Goal: Book appointment/travel/reservation

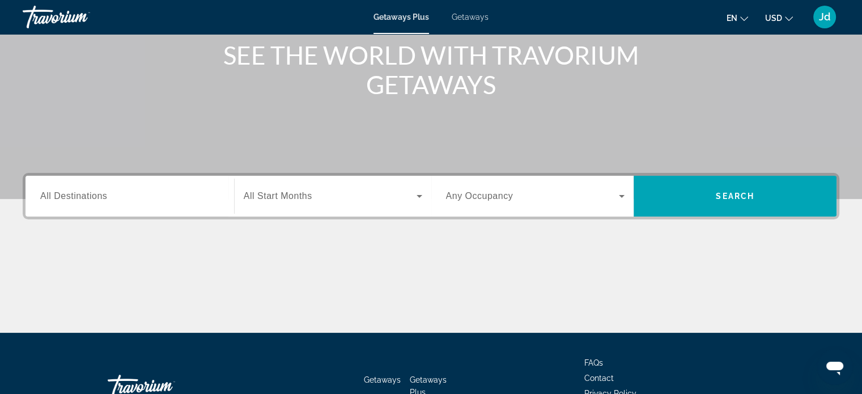
scroll to position [151, 0]
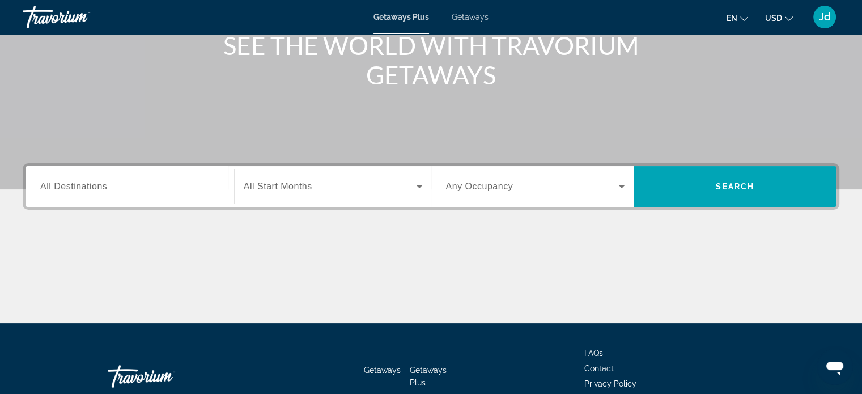
click at [417, 188] on icon "Search widget" at bounding box center [420, 187] width 14 height 14
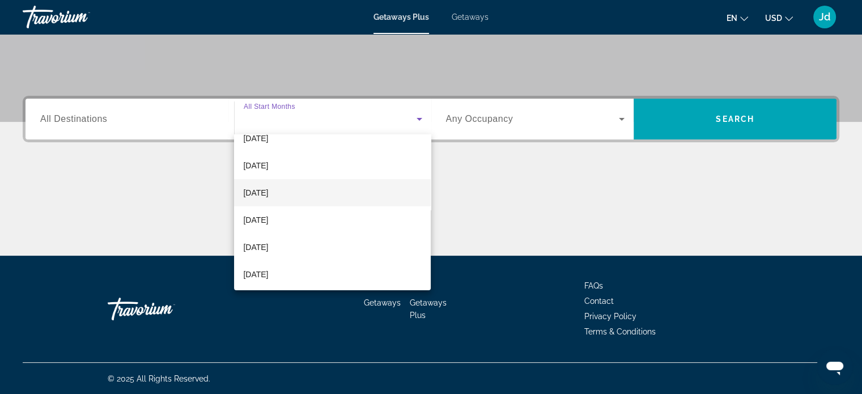
scroll to position [37, 0]
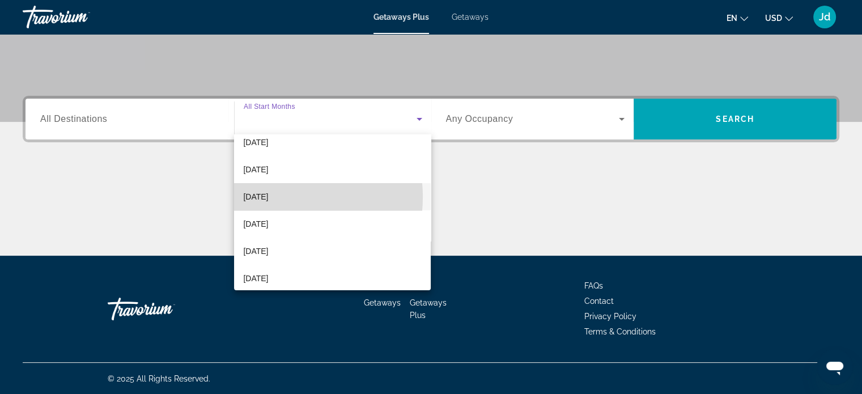
click at [268, 197] on span "[DATE]" at bounding box center [255, 197] width 25 height 14
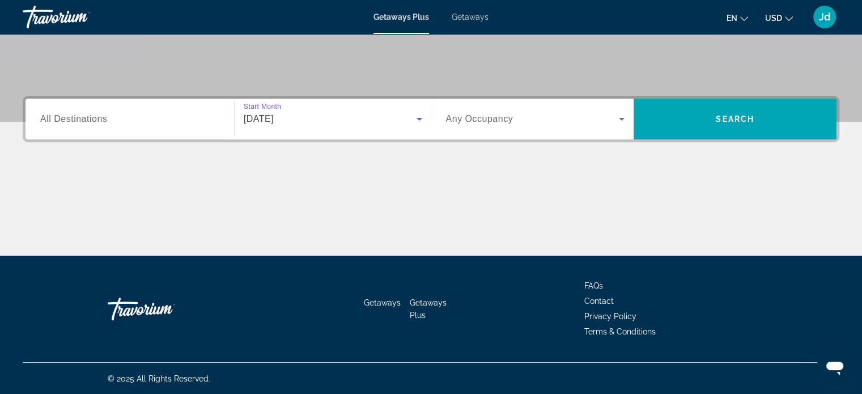
click at [417, 118] on icon "Search widget" at bounding box center [420, 119] width 14 height 14
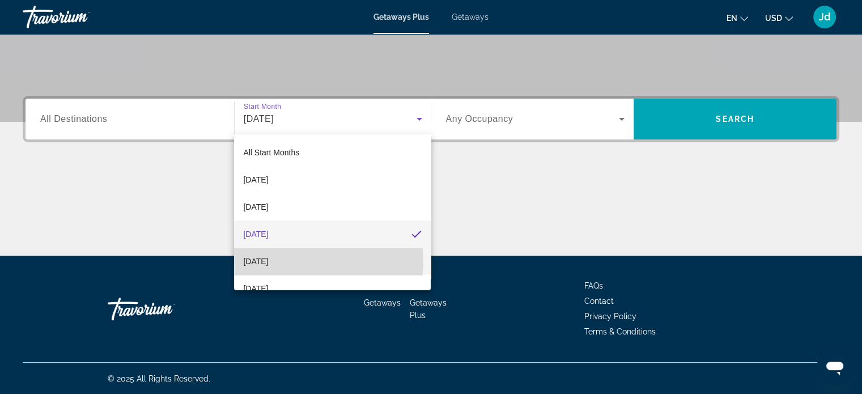
click at [268, 260] on span "[DATE]" at bounding box center [255, 261] width 25 height 14
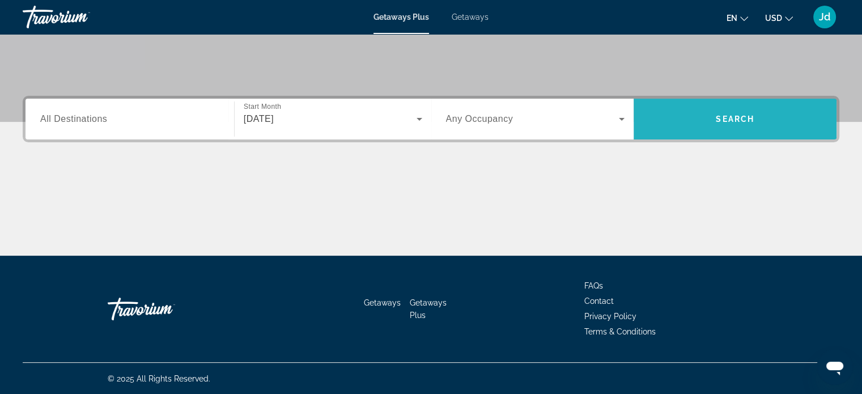
click at [735, 108] on span "Search widget" at bounding box center [735, 118] width 203 height 27
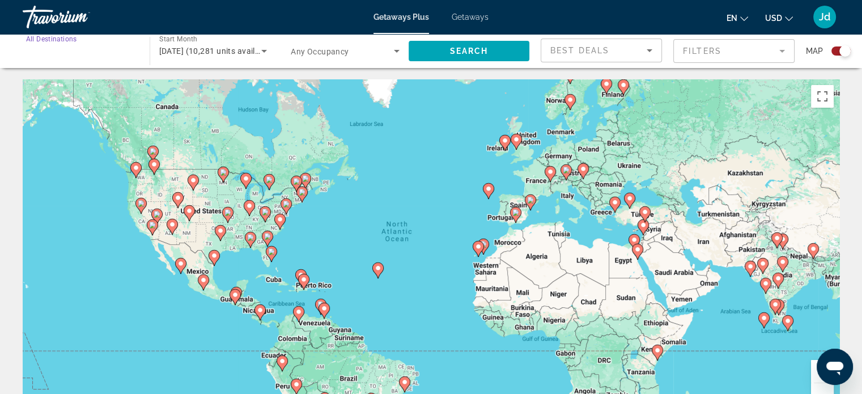
click at [85, 56] on input "Destination All Destinations" at bounding box center [80, 52] width 109 height 14
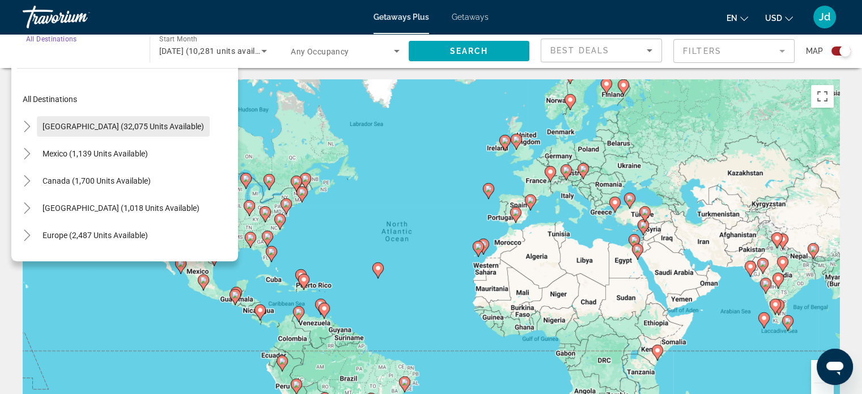
click at [77, 121] on span "Search widget" at bounding box center [123, 126] width 173 height 27
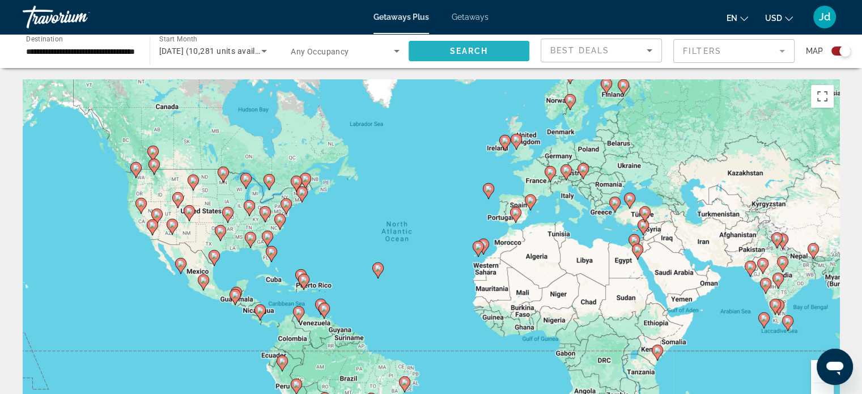
click at [448, 53] on span "Search widget" at bounding box center [469, 50] width 121 height 27
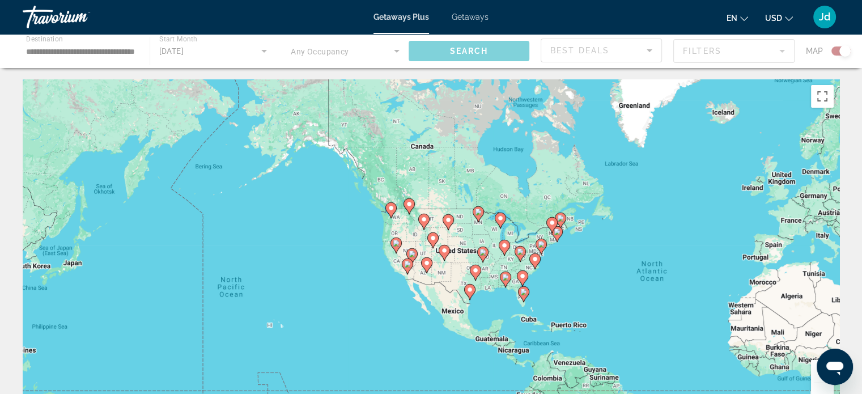
drag, startPoint x: 375, startPoint y: 261, endPoint x: 634, endPoint y: 301, distance: 261.4
click at [634, 301] on div "To activate drag with keyboard, press Alt + Enter. Once in keyboard drag state,…" at bounding box center [431, 249] width 817 height 340
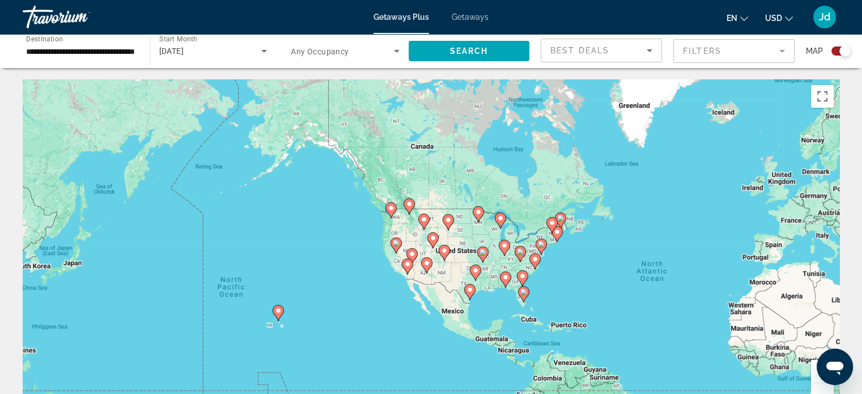
click at [832, 50] on div "Search widget" at bounding box center [840, 50] width 19 height 9
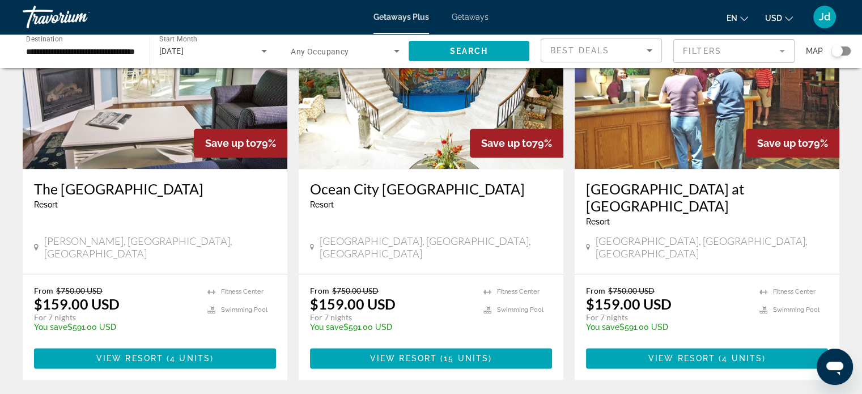
scroll to position [1229, 0]
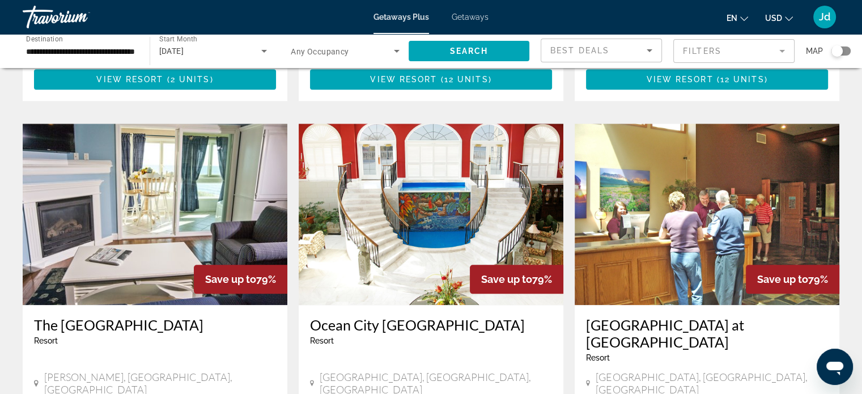
click at [649, 53] on icon "Sort by" at bounding box center [650, 51] width 14 height 14
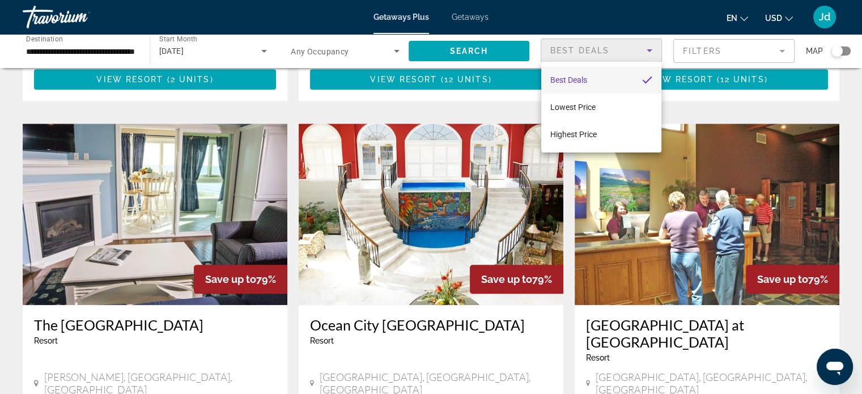
click at [649, 53] on div at bounding box center [431, 197] width 862 height 394
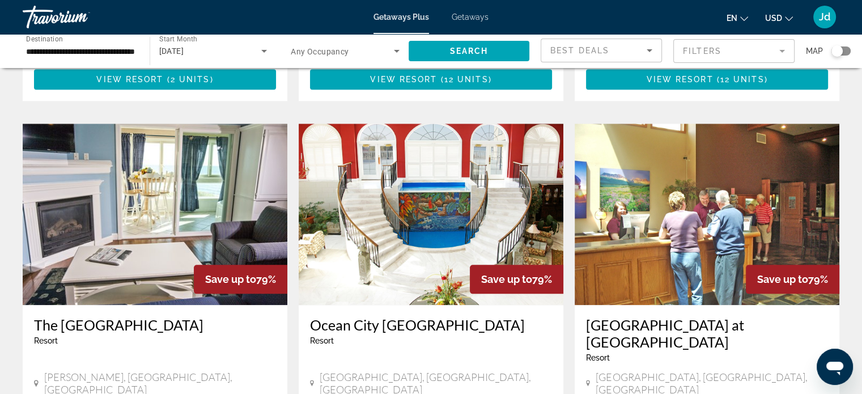
click at [397, 49] on icon "Search widget" at bounding box center [397, 51] width 14 height 14
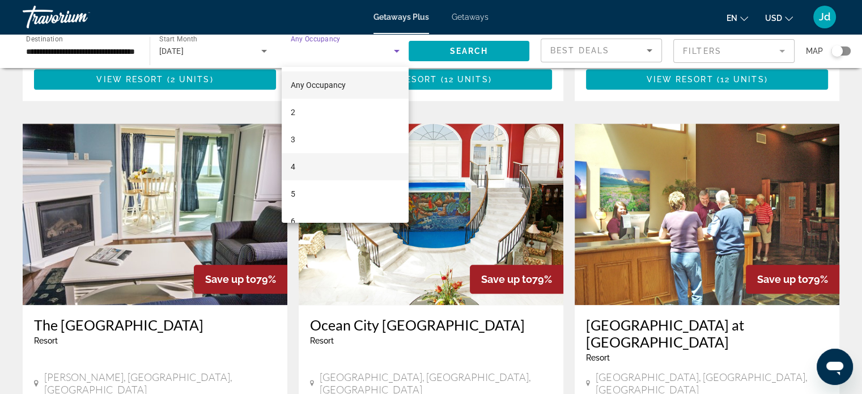
click at [323, 162] on mat-option "4" at bounding box center [345, 166] width 127 height 27
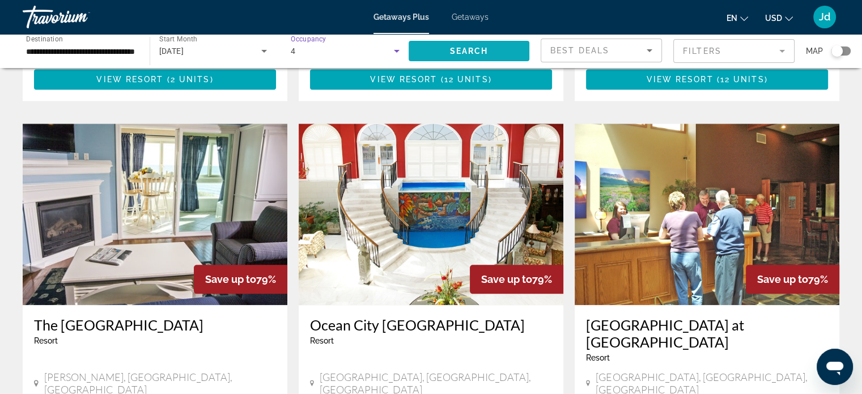
click at [487, 52] on span "Search" at bounding box center [468, 50] width 39 height 9
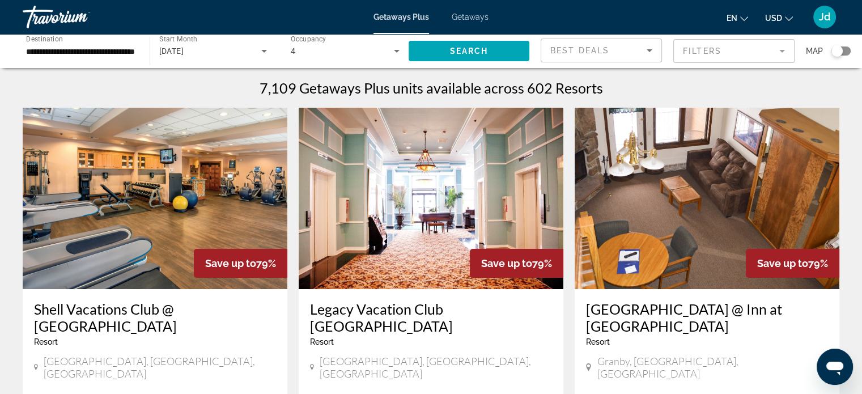
click at [116, 48] on input "**********" at bounding box center [80, 52] width 109 height 14
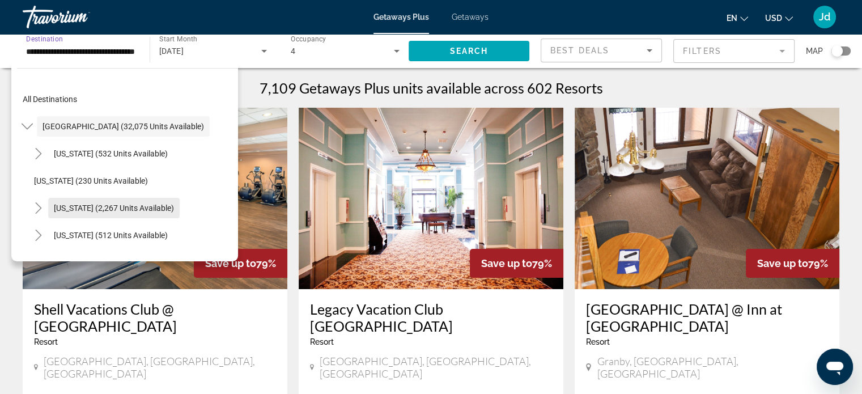
scroll to position [37, 0]
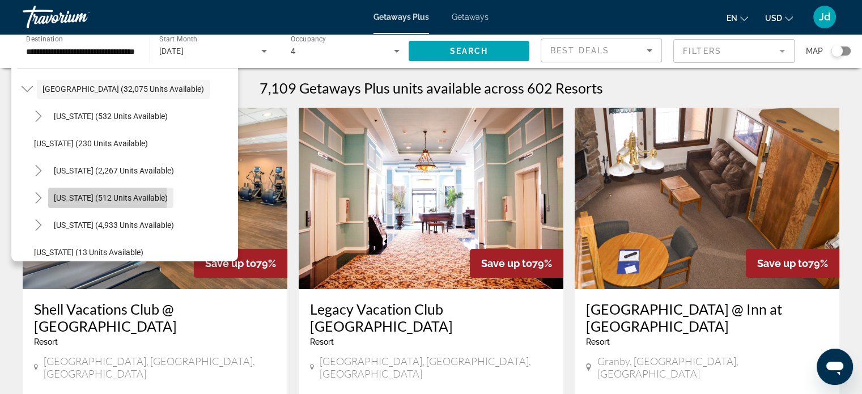
click at [73, 197] on span "[US_STATE] (512 units available)" at bounding box center [111, 197] width 114 height 9
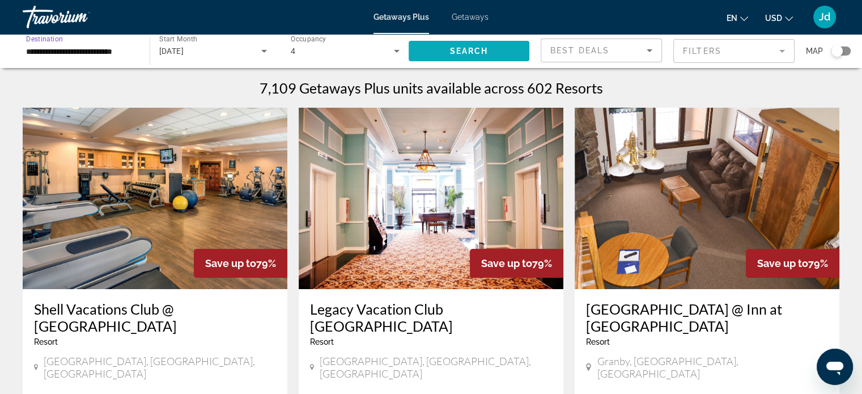
click at [465, 54] on span "Search" at bounding box center [468, 50] width 39 height 9
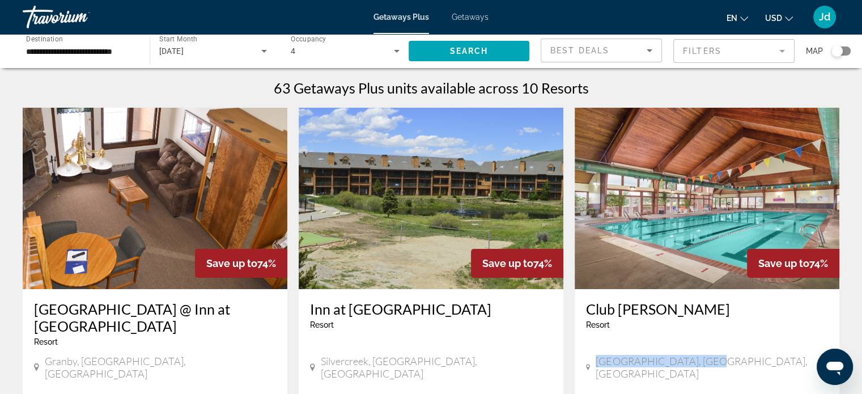
drag, startPoint x: 714, startPoint y: 344, endPoint x: 596, endPoint y: 344, distance: 117.9
click at [596, 355] on div "[GEOGRAPHIC_DATA], [GEOGRAPHIC_DATA], [GEOGRAPHIC_DATA]" at bounding box center [707, 367] width 242 height 25
copy span "[GEOGRAPHIC_DATA], [GEOGRAPHIC_DATA], [GEOGRAPHIC_DATA]"
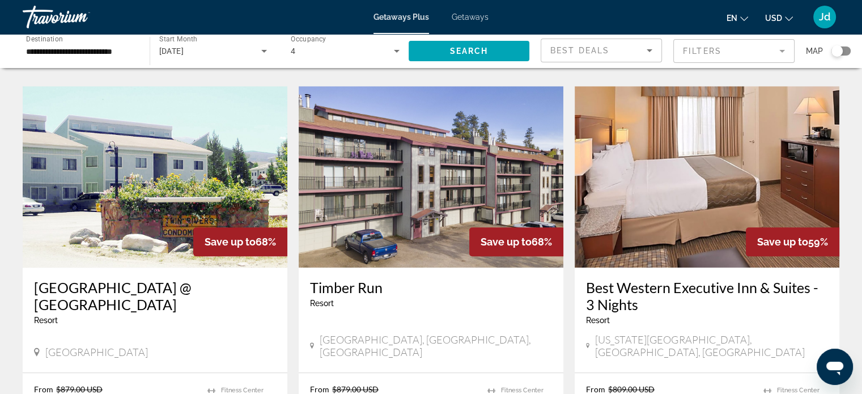
scroll to position [869, 0]
drag, startPoint x: 322, startPoint y: 278, endPoint x: 373, endPoint y: 274, distance: 51.2
click at [373, 333] on span "[GEOGRAPHIC_DATA], [GEOGRAPHIC_DATA], [GEOGRAPHIC_DATA]" at bounding box center [436, 345] width 232 height 25
copy span "[GEOGRAPHIC_DATA]"
drag, startPoint x: 421, startPoint y: 278, endPoint x: 322, endPoint y: 283, distance: 99.3
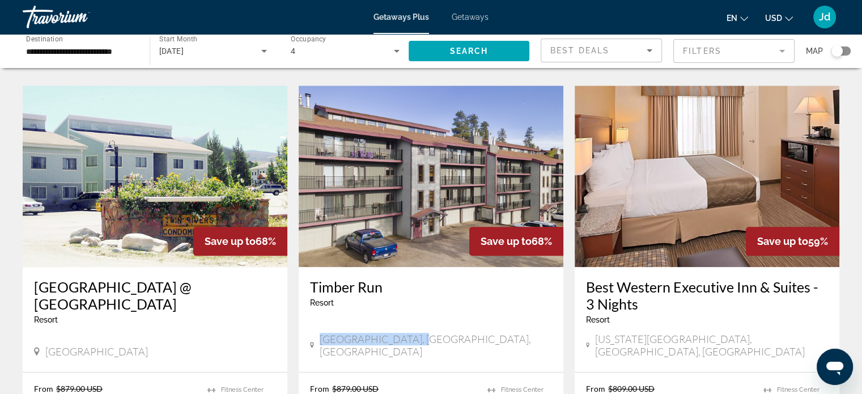
click at [322, 333] on div "[GEOGRAPHIC_DATA], [GEOGRAPHIC_DATA], [GEOGRAPHIC_DATA]" at bounding box center [431, 345] width 242 height 25
copy span "[GEOGRAPHIC_DATA], [GEOGRAPHIC_DATA], [GEOGRAPHIC_DATA]"
click at [510, 267] on div "[GEOGRAPHIC_DATA] - This is an adults only resort [GEOGRAPHIC_DATA], [GEOGRAPHI…" at bounding box center [431, 319] width 265 height 105
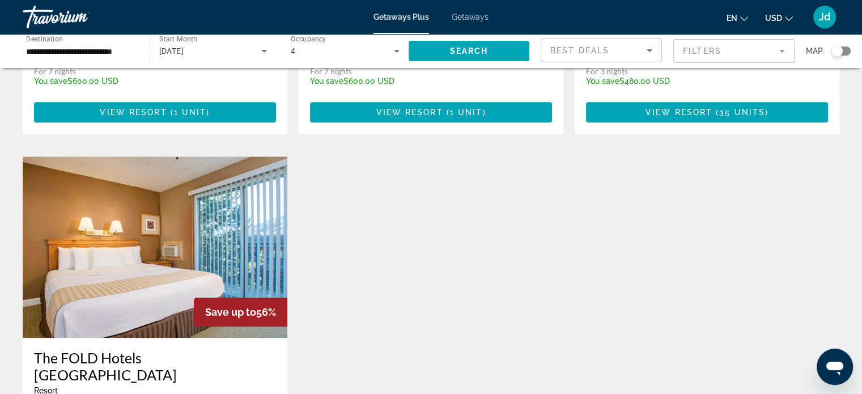
scroll to position [1247, 0]
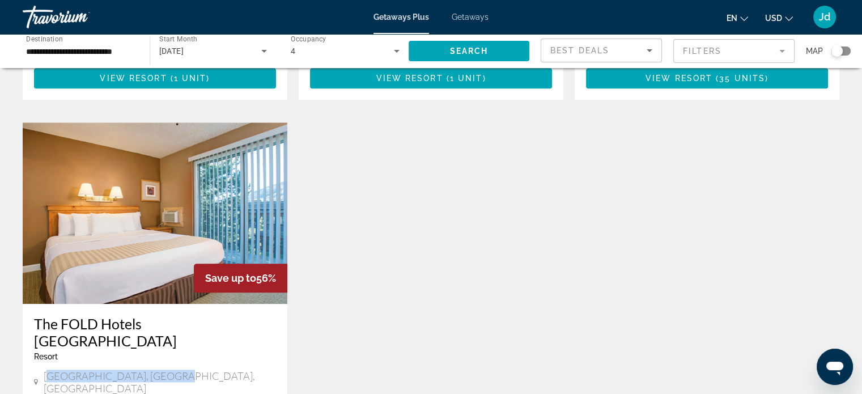
drag, startPoint x: 49, startPoint y: 286, endPoint x: 173, endPoint y: 284, distance: 124.1
click at [173, 369] on div "[GEOGRAPHIC_DATA], [GEOGRAPHIC_DATA], [GEOGRAPHIC_DATA]" at bounding box center [155, 381] width 242 height 25
drag, startPoint x: 44, startPoint y: 286, endPoint x: 160, endPoint y: 282, distance: 116.2
click at [167, 369] on div "[GEOGRAPHIC_DATA], [GEOGRAPHIC_DATA], [GEOGRAPHIC_DATA]" at bounding box center [155, 381] width 242 height 25
copy span "[GEOGRAPHIC_DATA], [GEOGRAPHIC_DATA], [GEOGRAPHIC_DATA]"
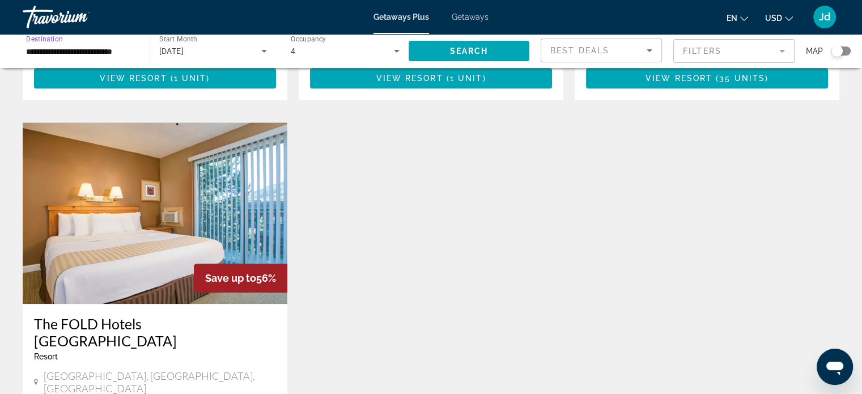
click at [60, 52] on input "**********" at bounding box center [80, 52] width 109 height 14
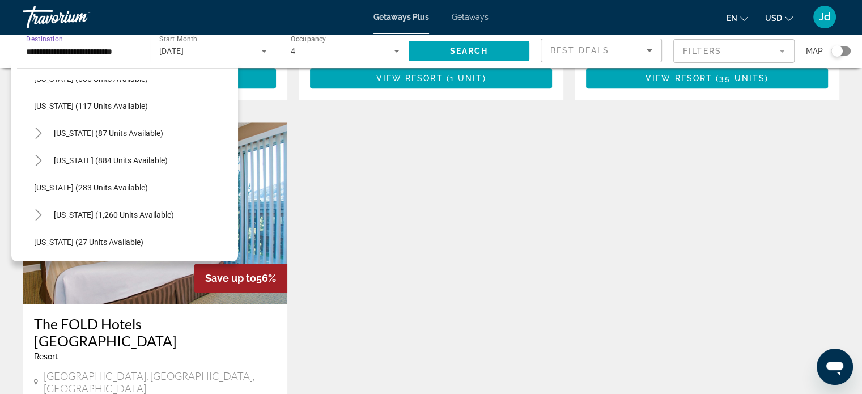
scroll to position [728, 0]
click at [102, 163] on span "[US_STATE] (884 units available)" at bounding box center [111, 159] width 114 height 9
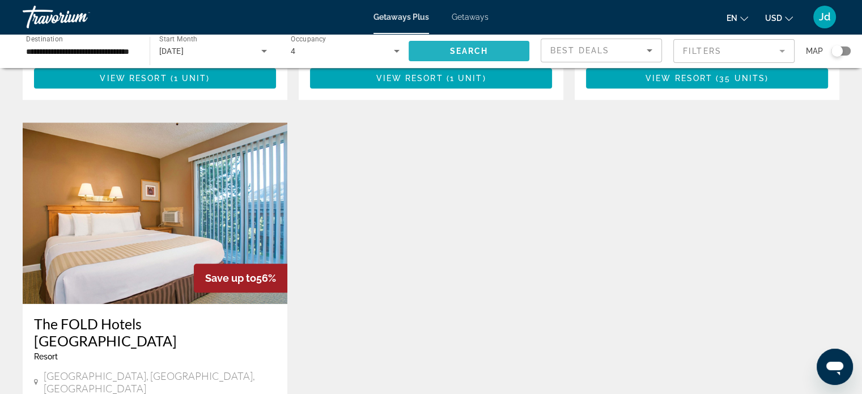
click at [485, 50] on span "Search" at bounding box center [468, 50] width 39 height 9
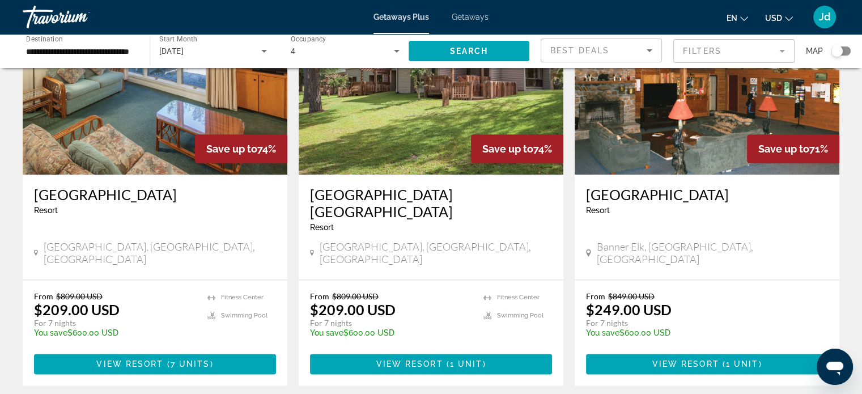
scroll to position [1305, 0]
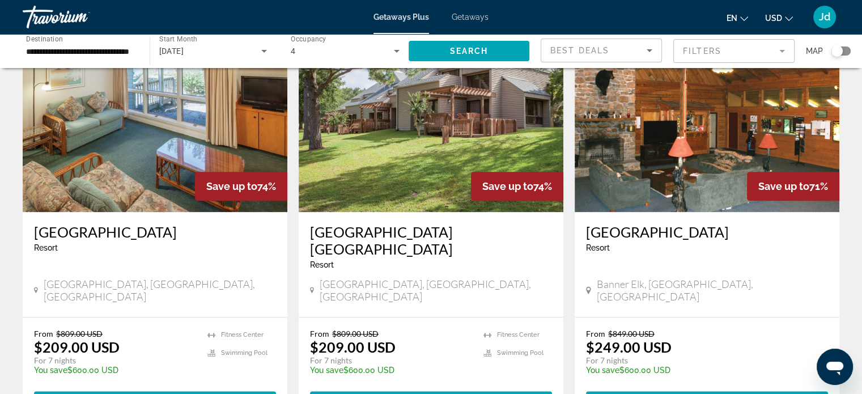
click at [116, 53] on input "**********" at bounding box center [80, 52] width 109 height 14
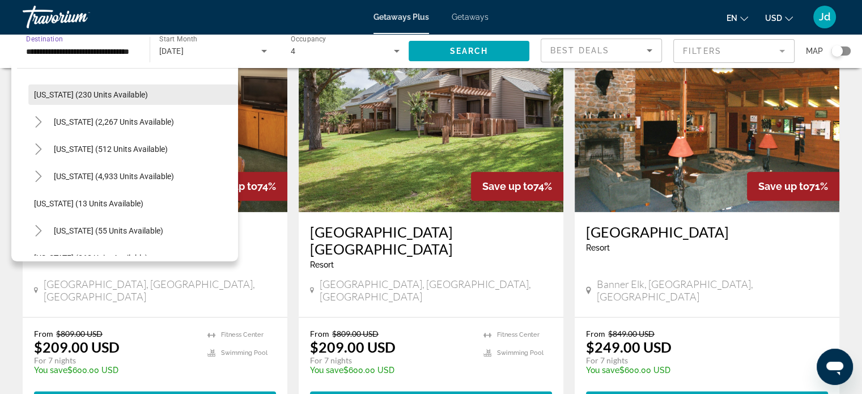
scroll to position [151, 0]
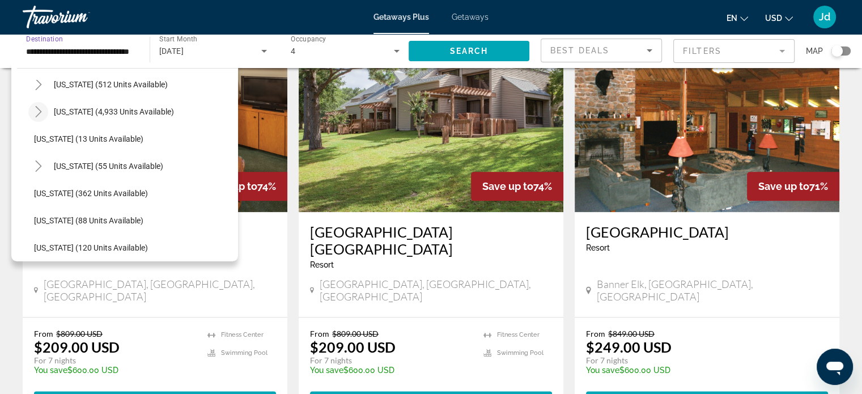
click at [41, 111] on icon "Toggle Florida (4,933 units available)" at bounding box center [38, 111] width 11 height 11
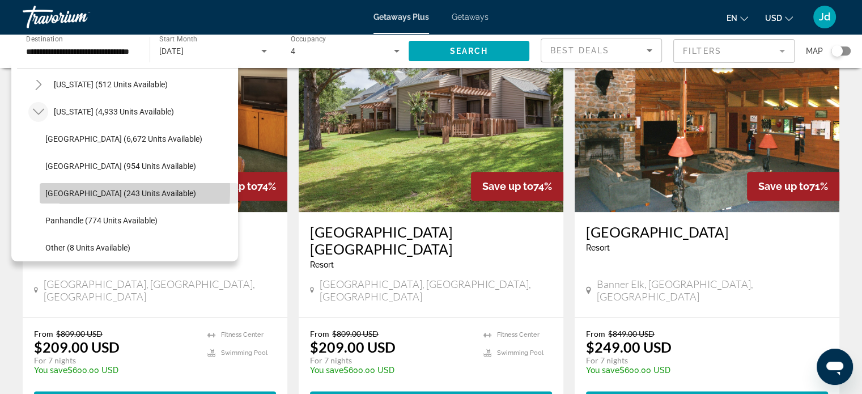
click at [73, 190] on span "[GEOGRAPHIC_DATA] (243 units available)" at bounding box center [120, 193] width 151 height 9
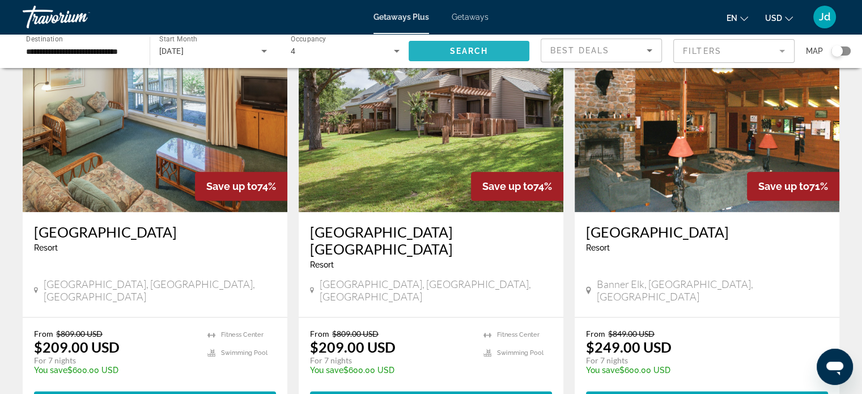
click at [494, 48] on span "Search widget" at bounding box center [469, 50] width 121 height 27
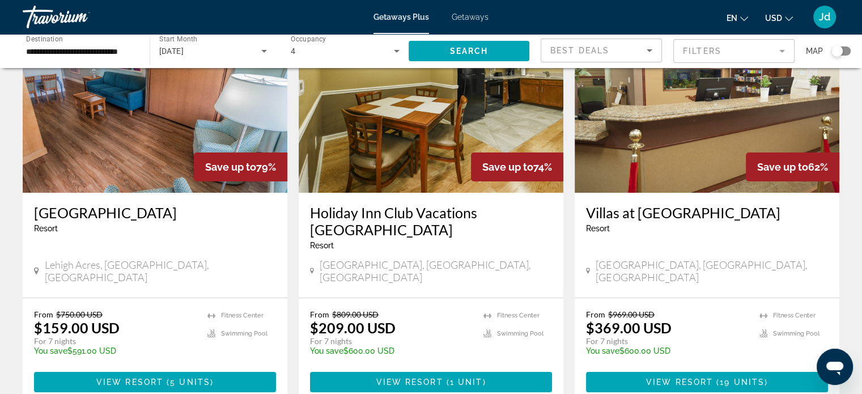
scroll to position [92, 0]
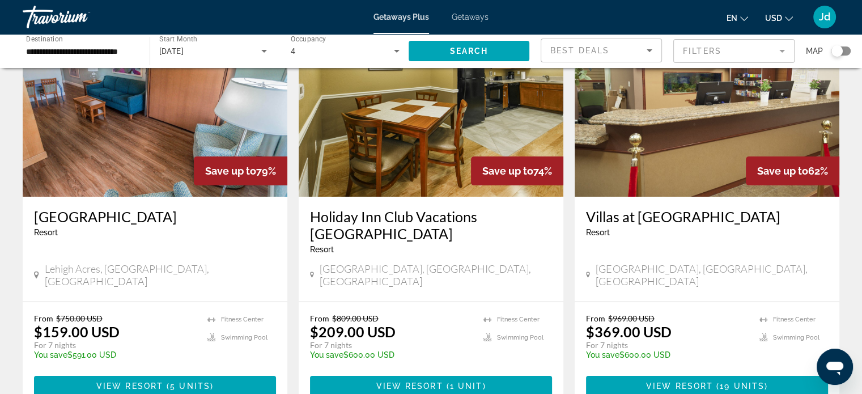
click at [63, 51] on input "**********" at bounding box center [80, 52] width 109 height 14
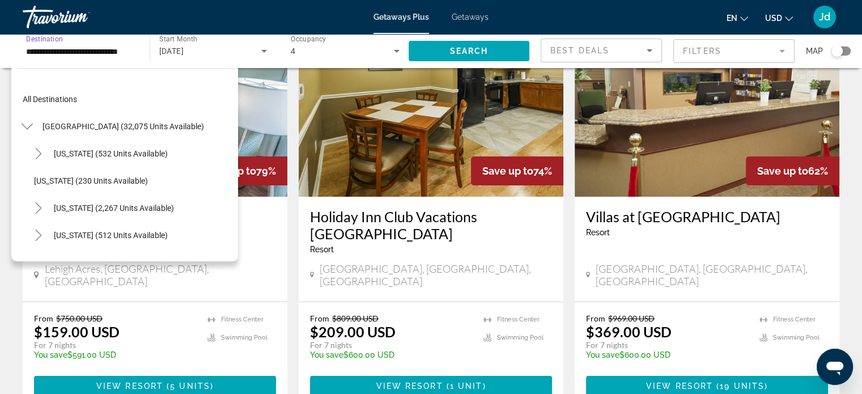
scroll to position [176, 0]
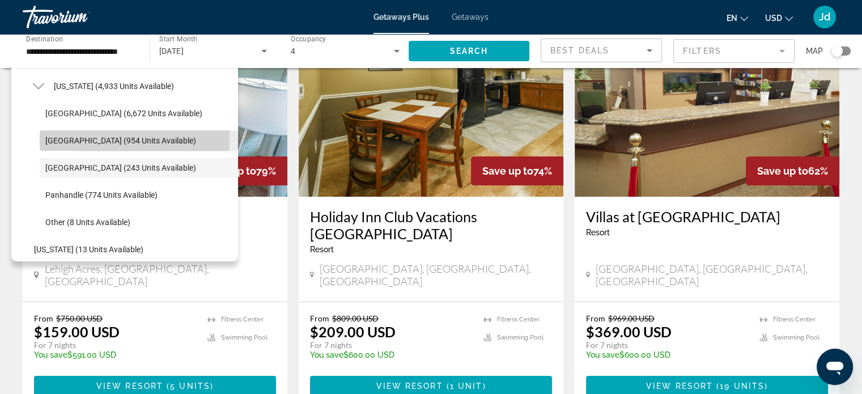
click at [79, 140] on span "[GEOGRAPHIC_DATA] (954 units available)" at bounding box center [120, 140] width 151 height 9
type input "**********"
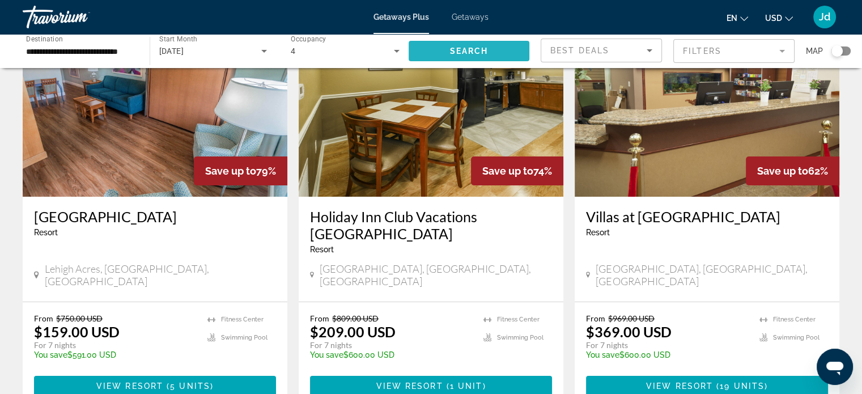
click at [496, 50] on span "Search widget" at bounding box center [469, 50] width 121 height 27
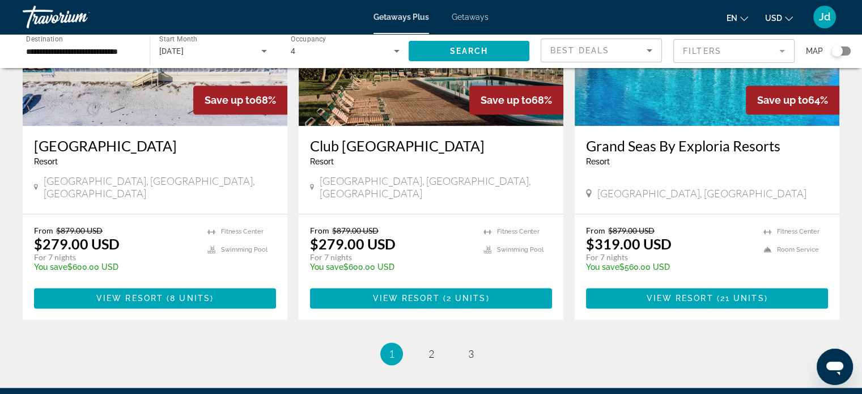
scroll to position [1439, 0]
